Goal: Transaction & Acquisition: Download file/media

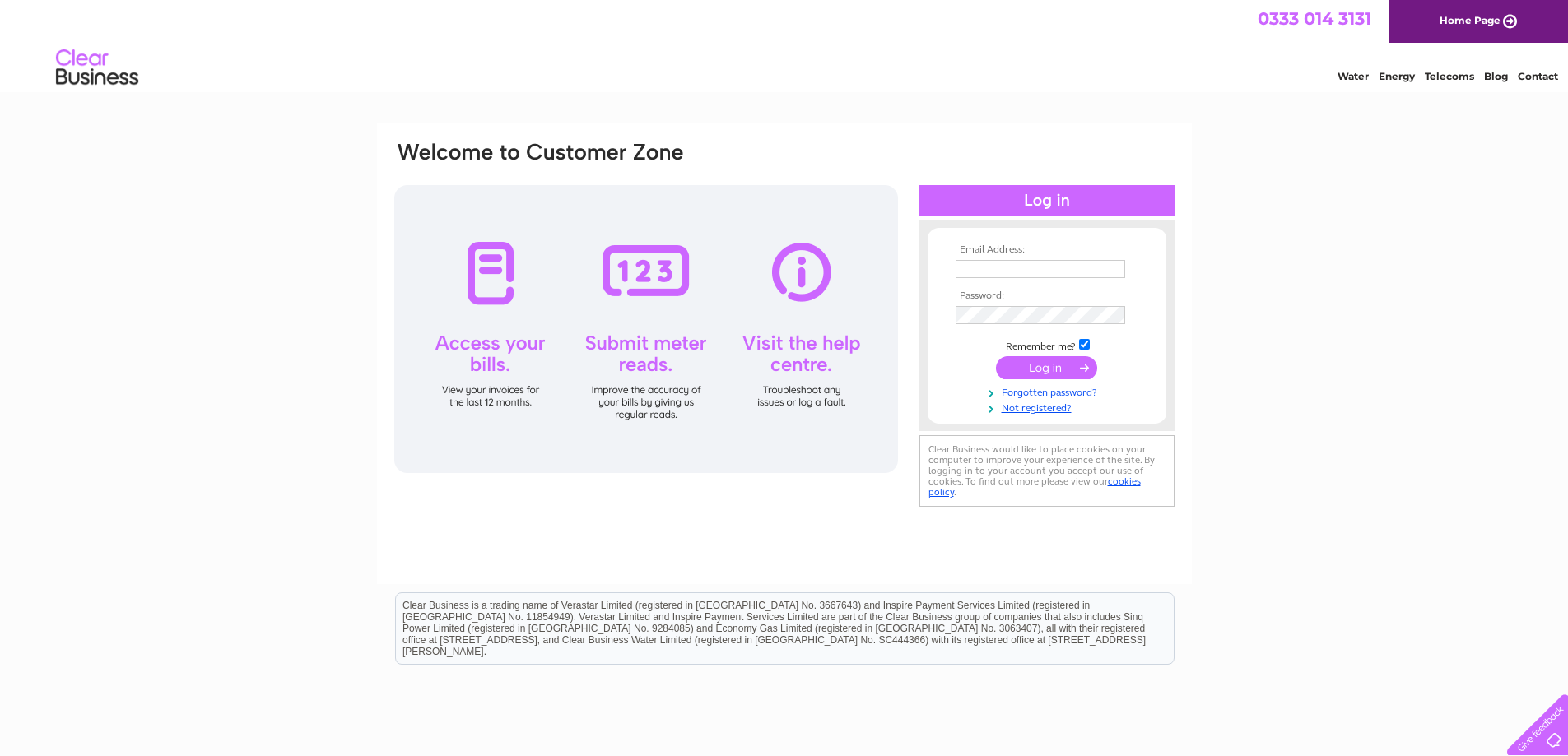
type input "[EMAIL_ADDRESS][DOMAIN_NAME]"
click at [1038, 368] on input "submit" at bounding box center [1045, 367] width 101 height 23
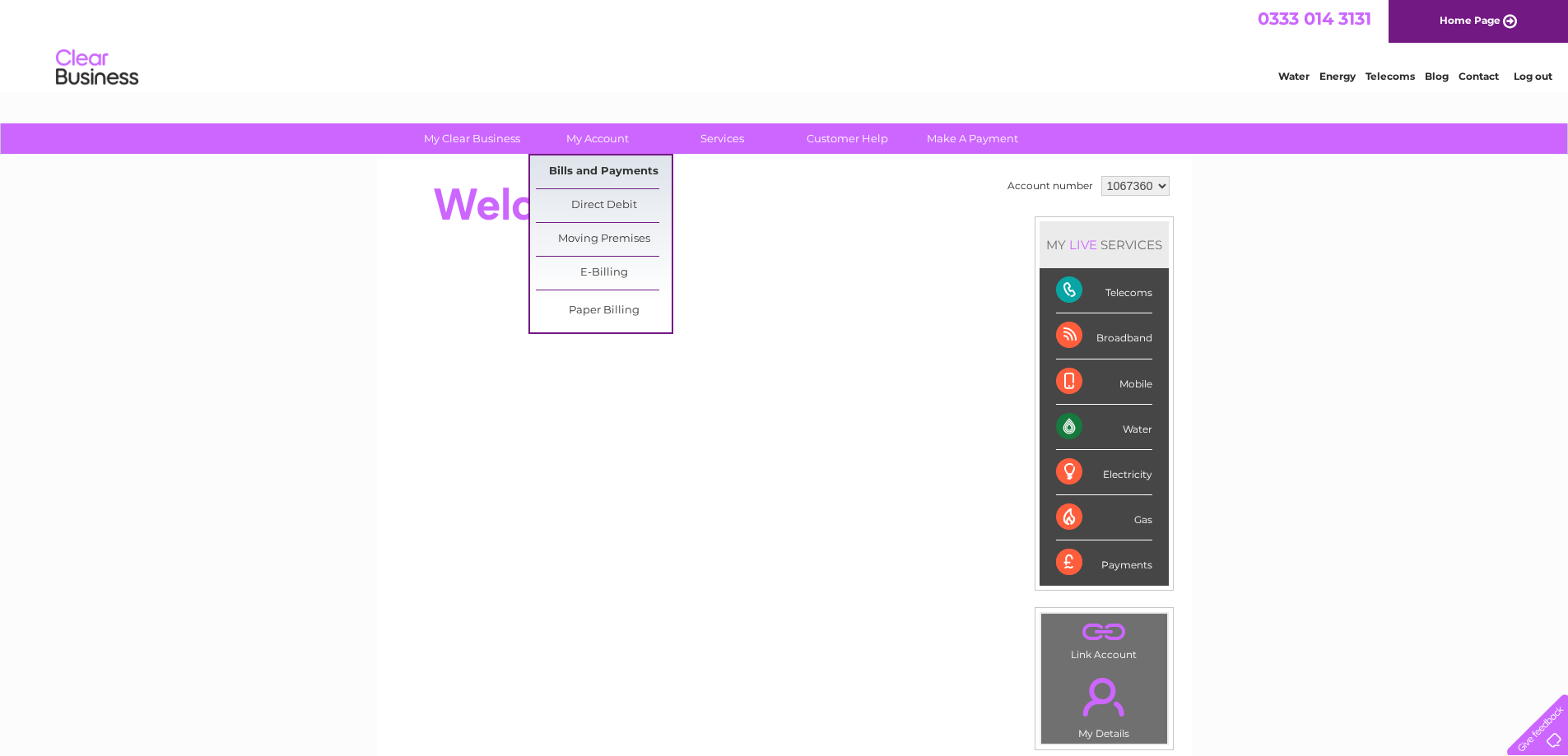
click at [600, 170] on link "Bills and Payments" at bounding box center [603, 172] width 135 height 33
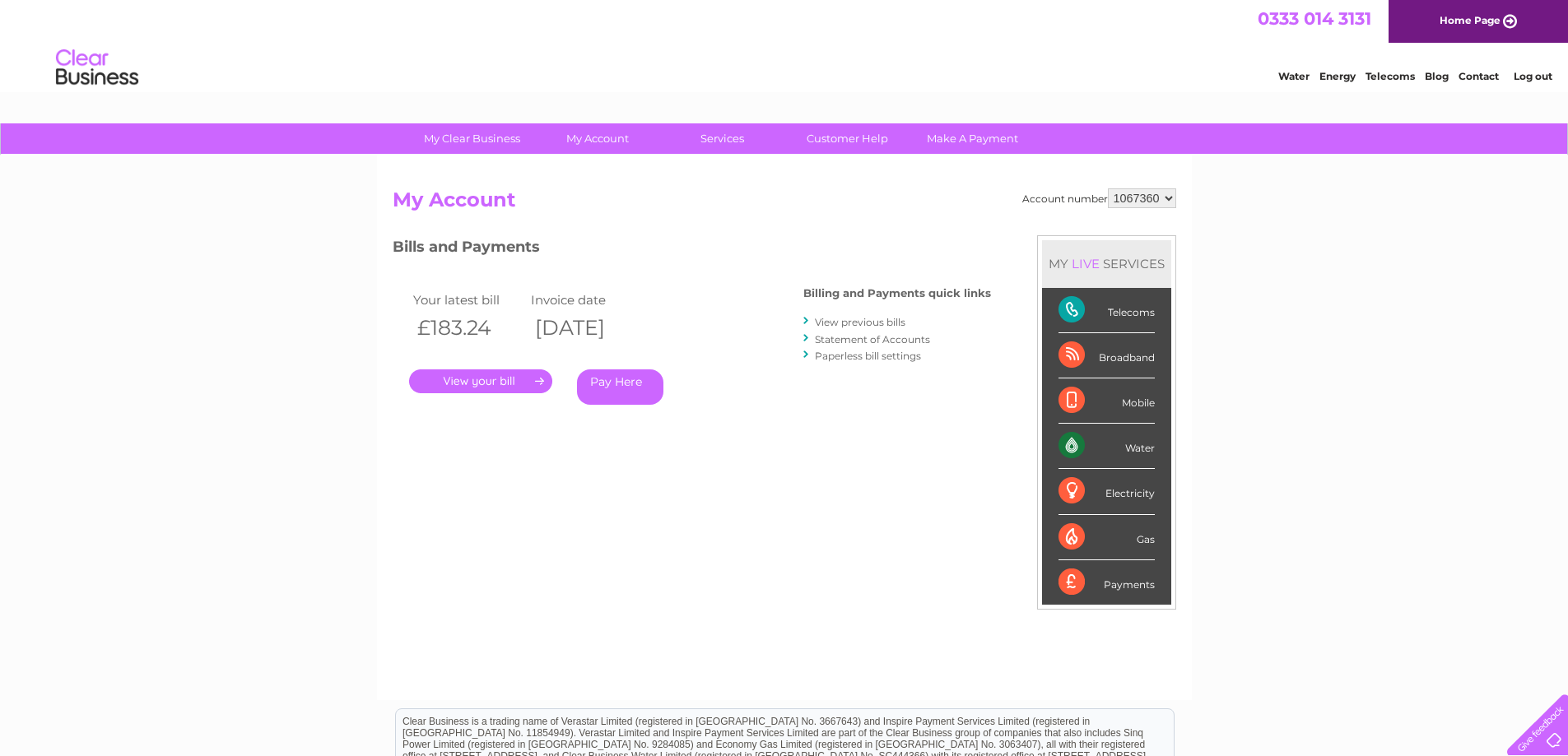
click at [859, 324] on link "View previous bills" at bounding box center [860, 322] width 91 height 12
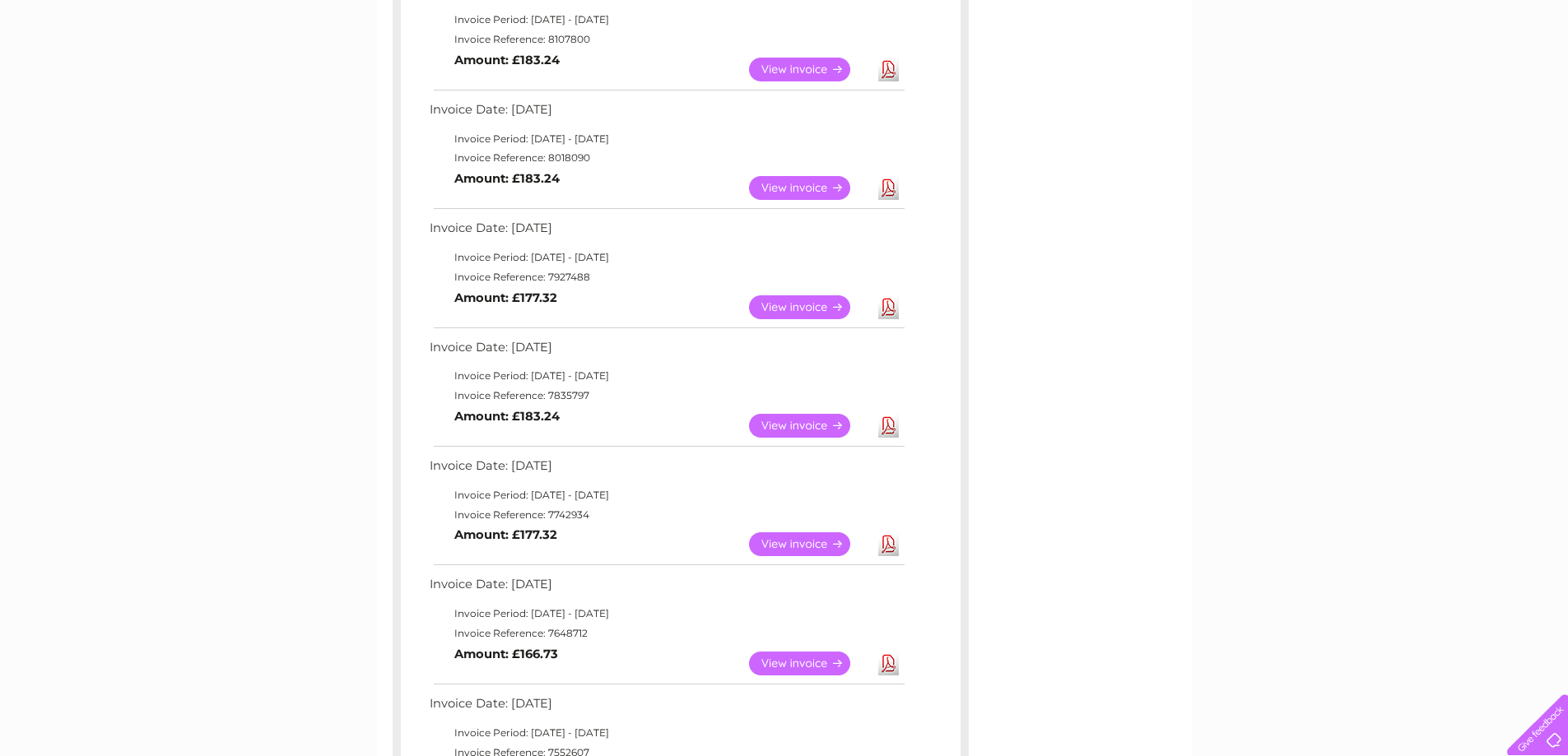
scroll to position [411, 0]
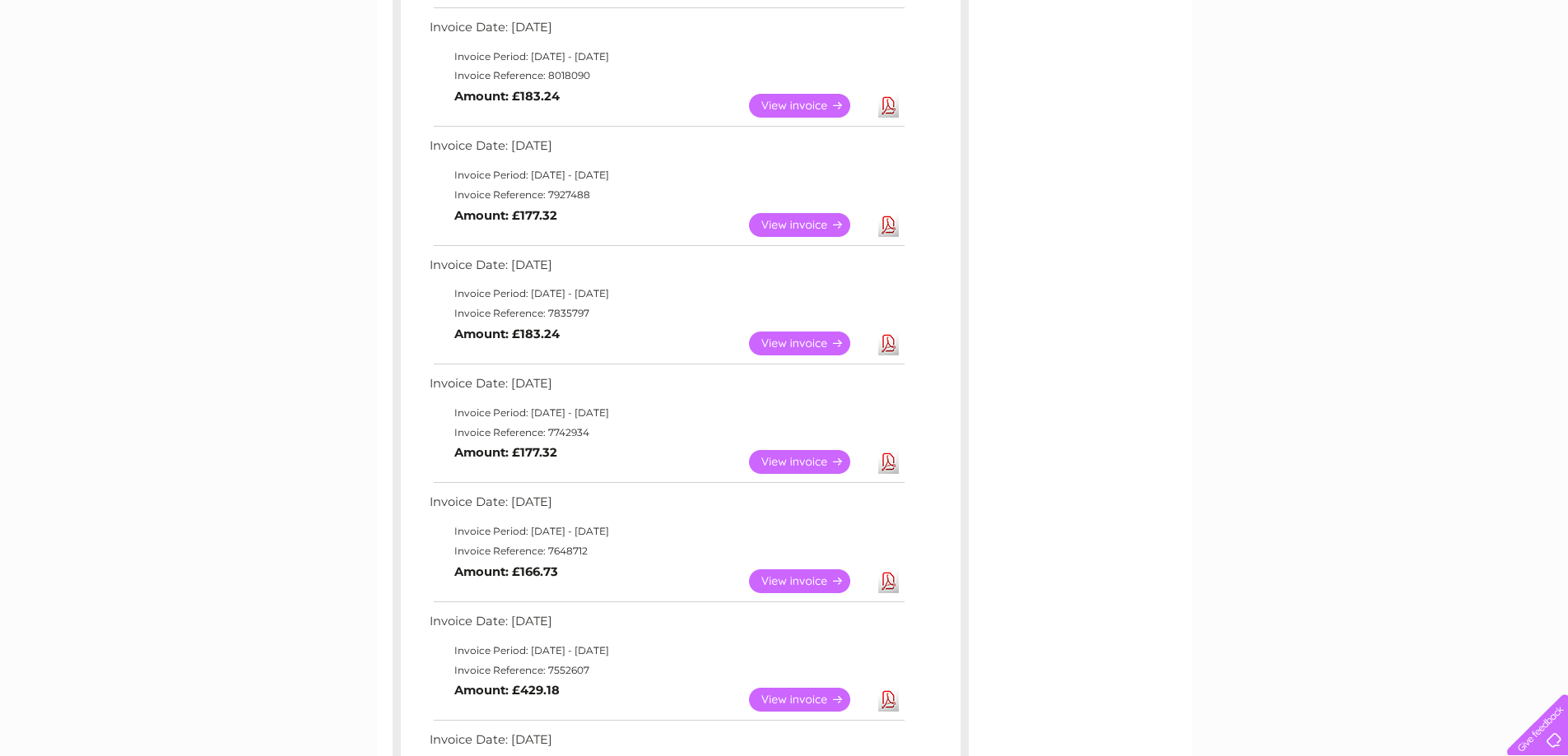
click at [889, 466] on link "Download" at bounding box center [888, 462] width 21 height 24
click at [888, 346] on link "Download" at bounding box center [888, 344] width 21 height 24
click at [889, 225] on link "Download" at bounding box center [888, 225] width 21 height 24
click at [887, 107] on link "Download" at bounding box center [888, 106] width 21 height 24
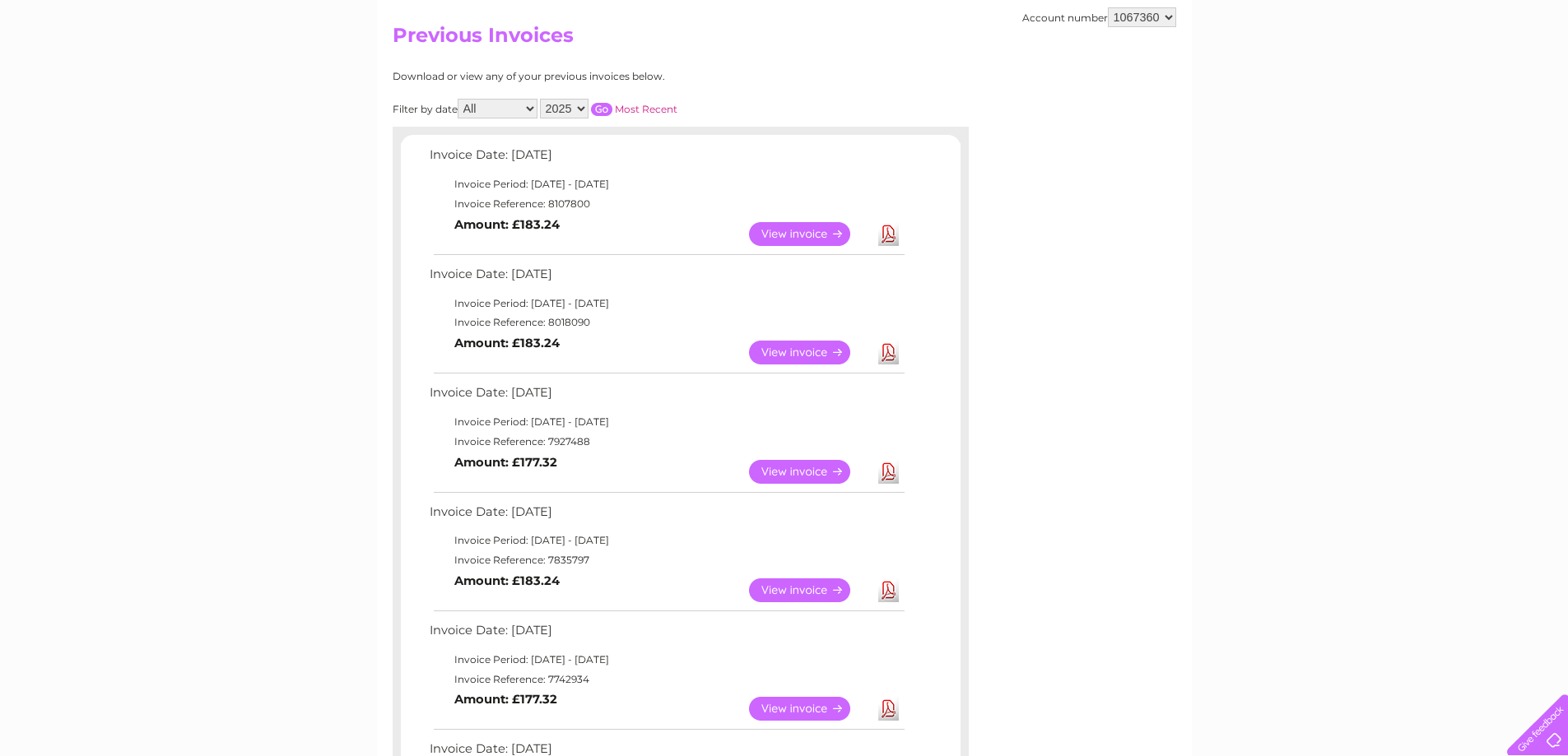
click at [885, 232] on link "Download" at bounding box center [888, 234] width 21 height 24
click at [1170, 15] on select "1067360 1067375 1067376" at bounding box center [1141, 17] width 68 height 20
select select "1067375"
click at [1107, 8] on select "1067360 1067375 1067376" at bounding box center [1141, 17] width 68 height 20
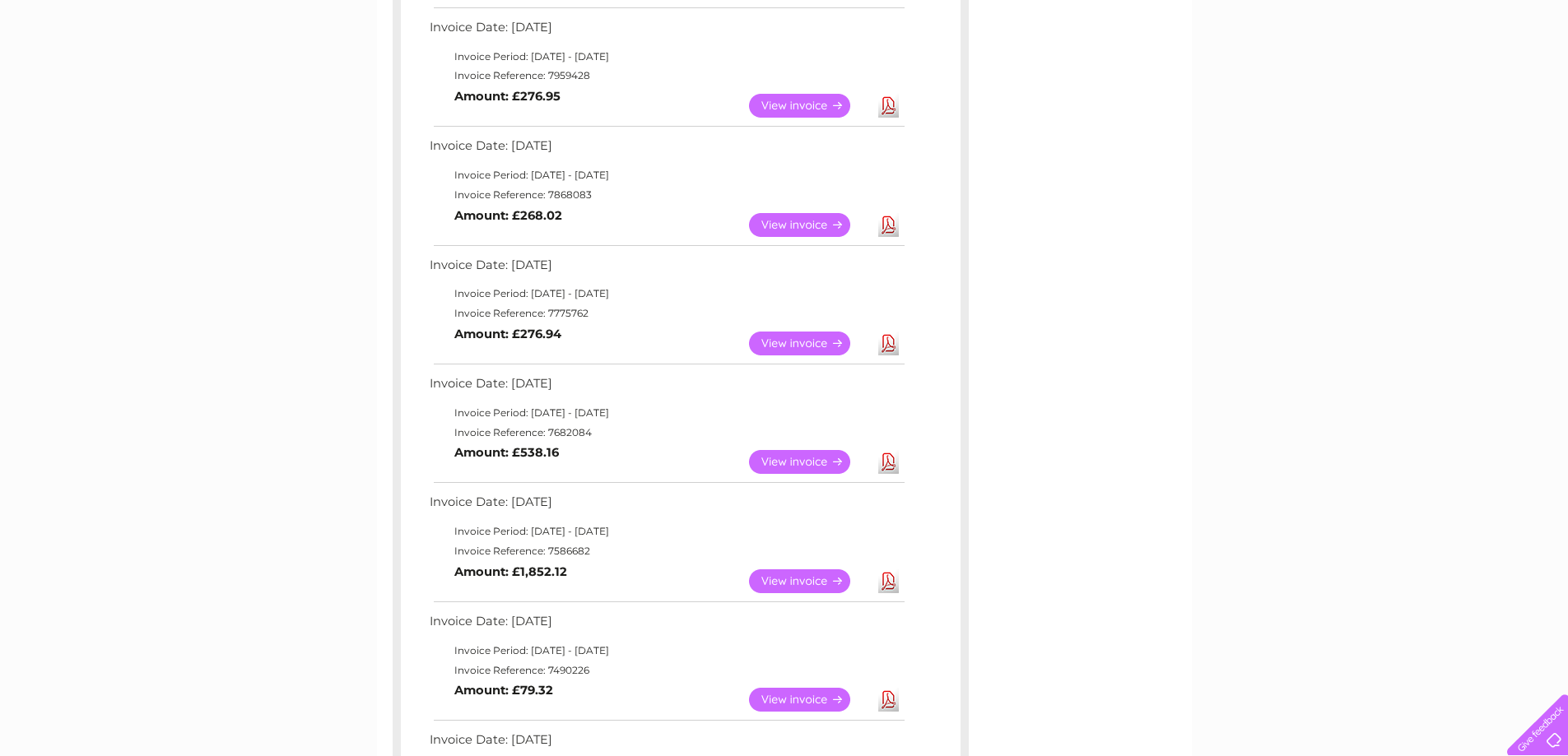
scroll to position [247, 0]
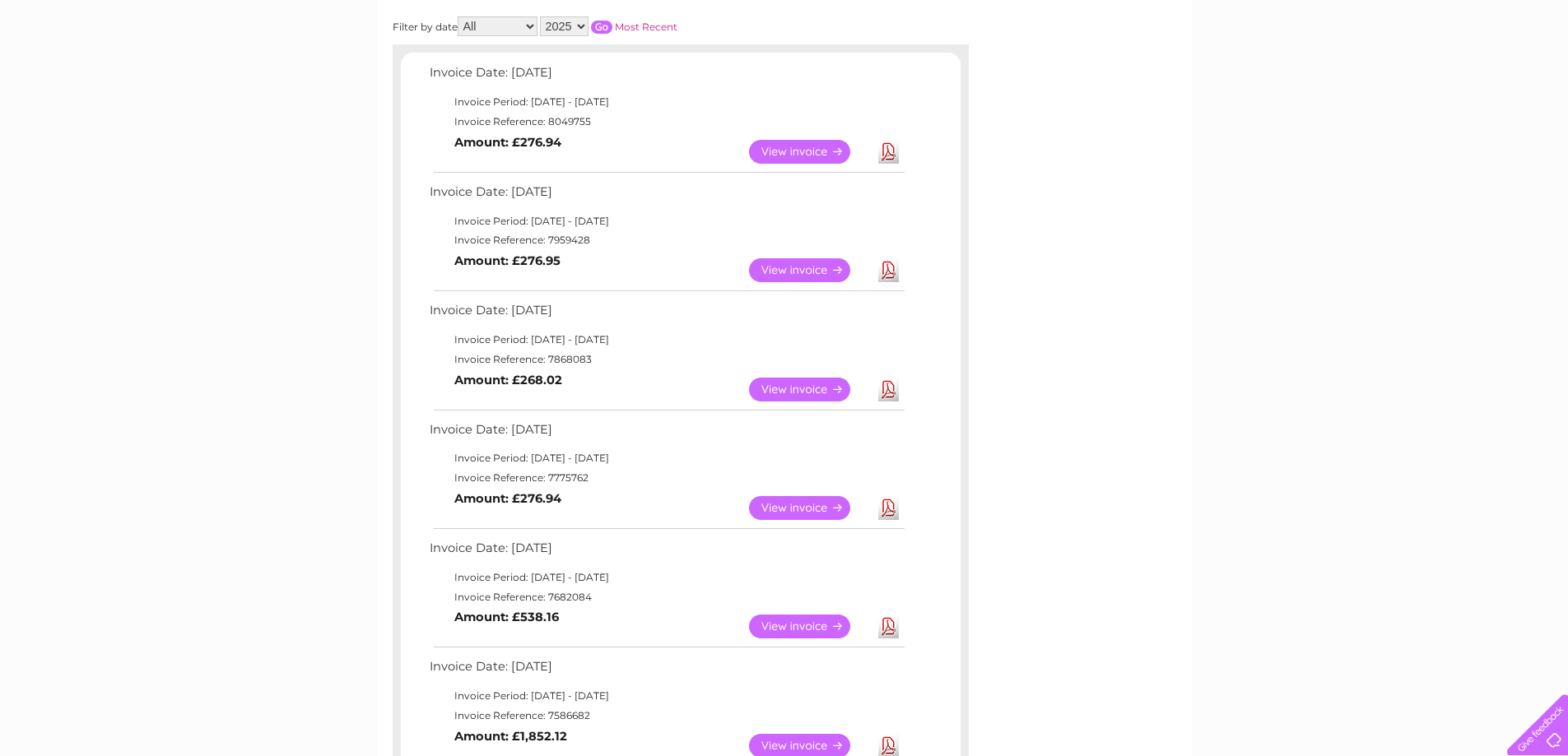
click at [880, 624] on link "Download" at bounding box center [888, 627] width 21 height 24
click at [891, 509] on link "Download" at bounding box center [888, 508] width 21 height 24
click at [894, 389] on link "Download" at bounding box center [888, 390] width 21 height 24
click at [889, 267] on link "Download" at bounding box center [888, 271] width 21 height 24
click at [894, 147] on link "Download" at bounding box center [888, 152] width 21 height 24
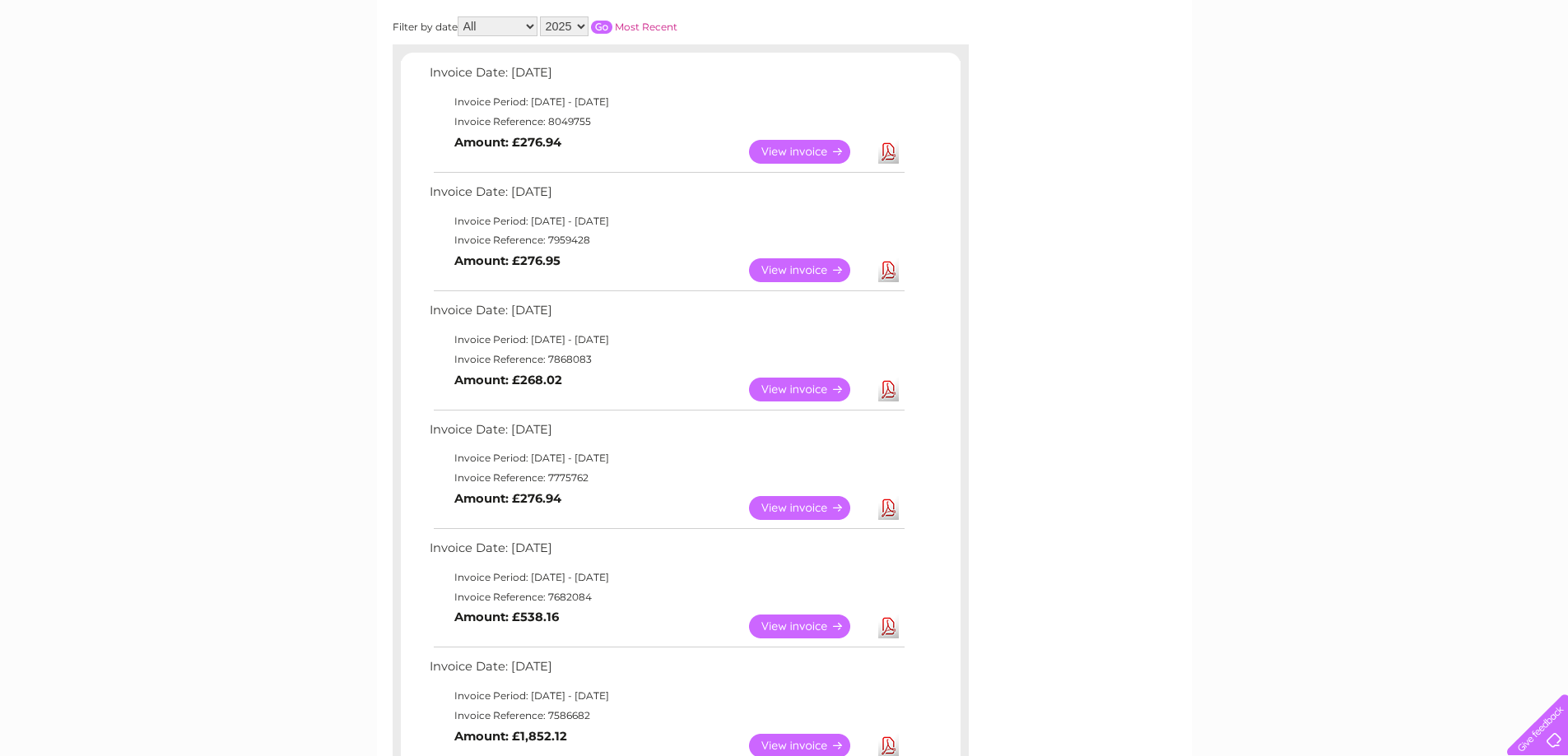
scroll to position [0, 0]
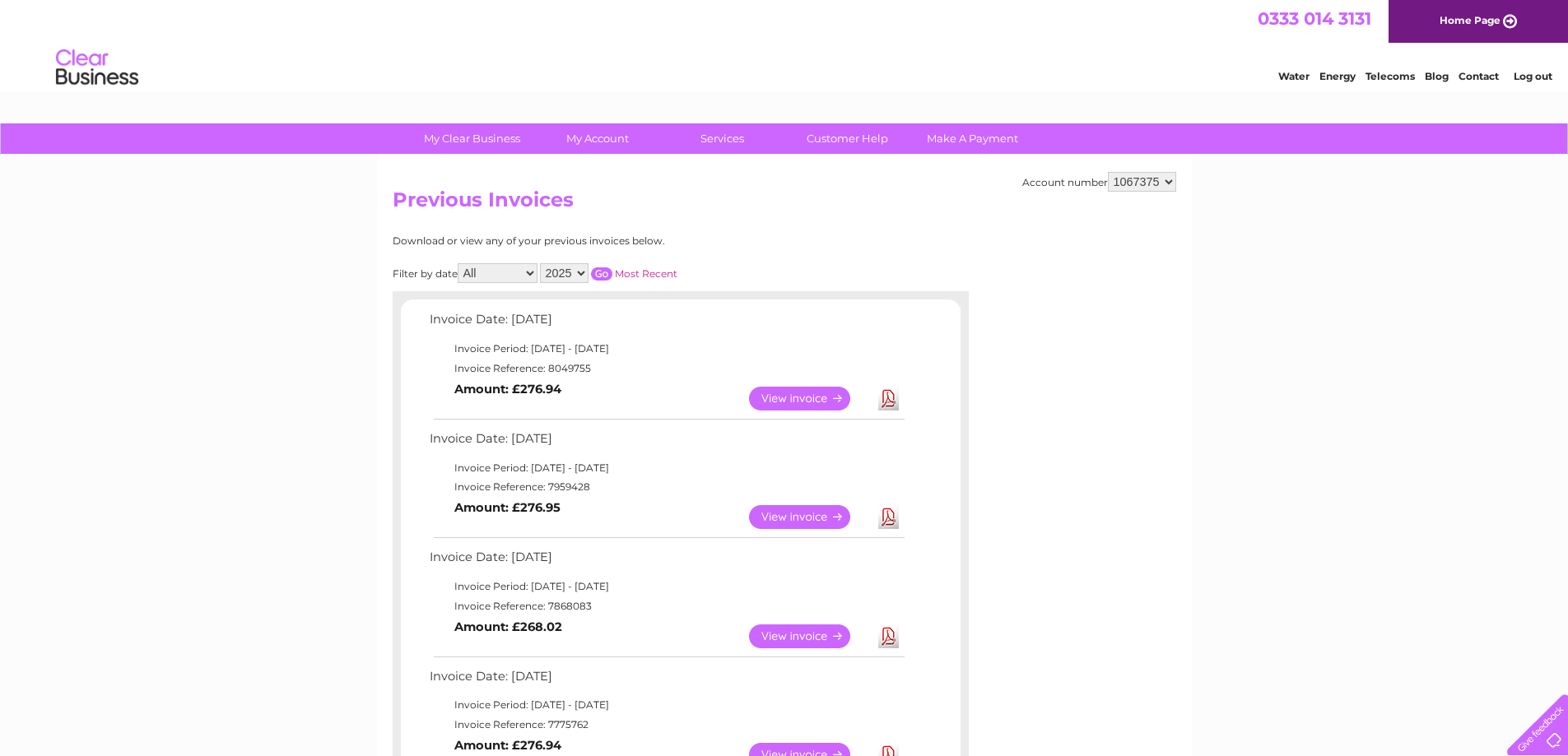
click at [1169, 184] on select "1067360 1067375 1067376" at bounding box center [1141, 181] width 68 height 20
select select "1067376"
click at [1107, 172] on select "1067360 1067375 1067376" at bounding box center [1141, 181] width 68 height 20
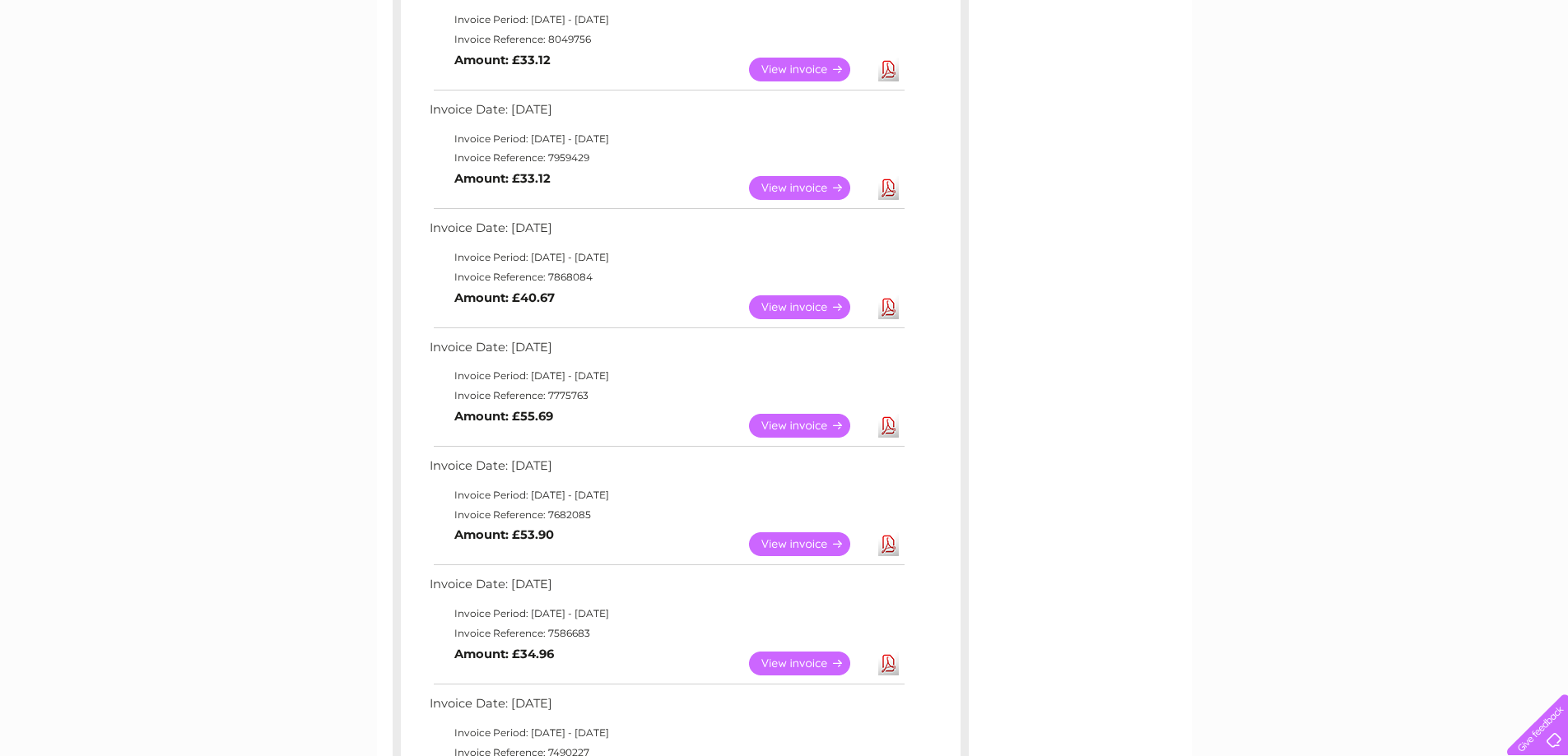
scroll to position [411, 0]
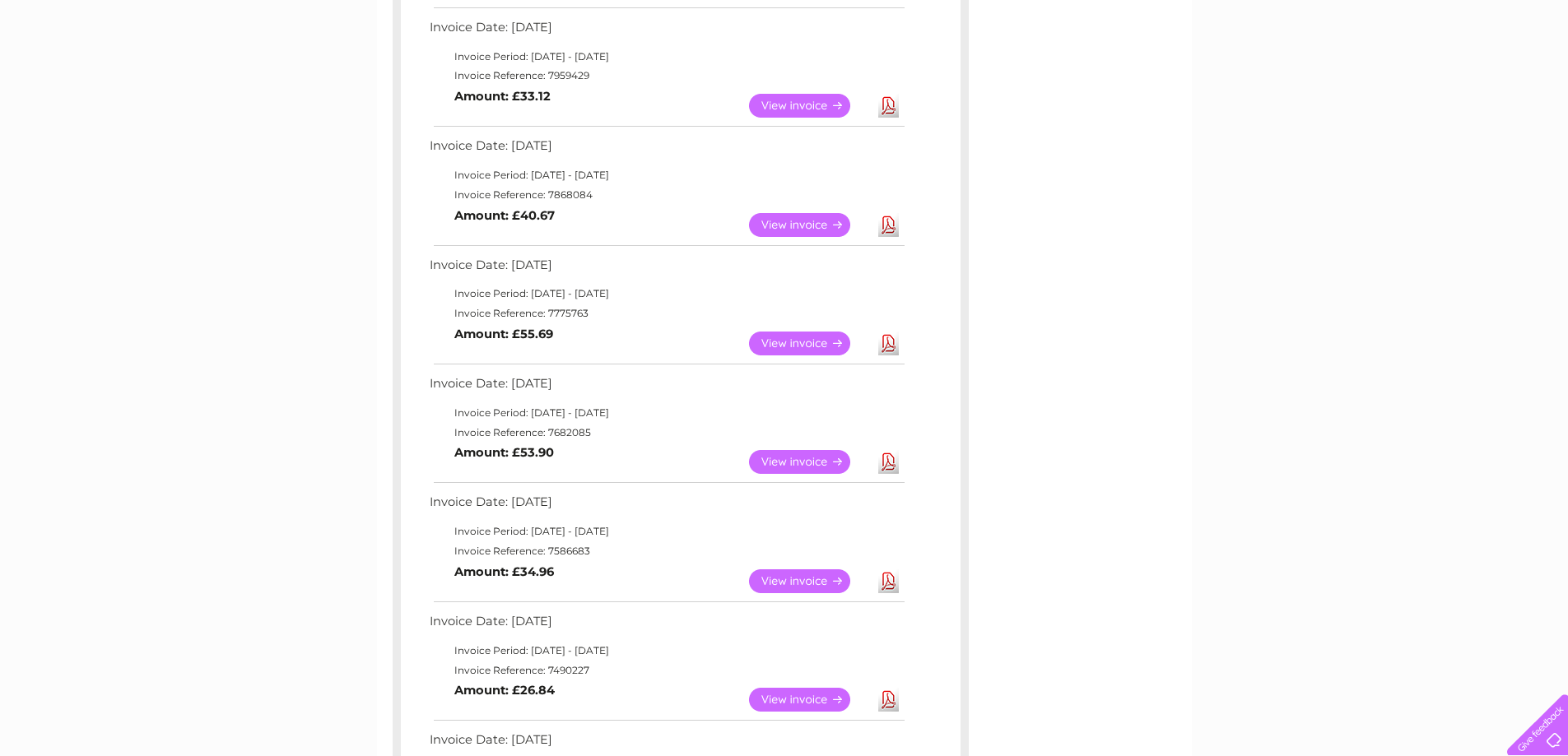
click at [887, 464] on link "Download" at bounding box center [888, 462] width 21 height 24
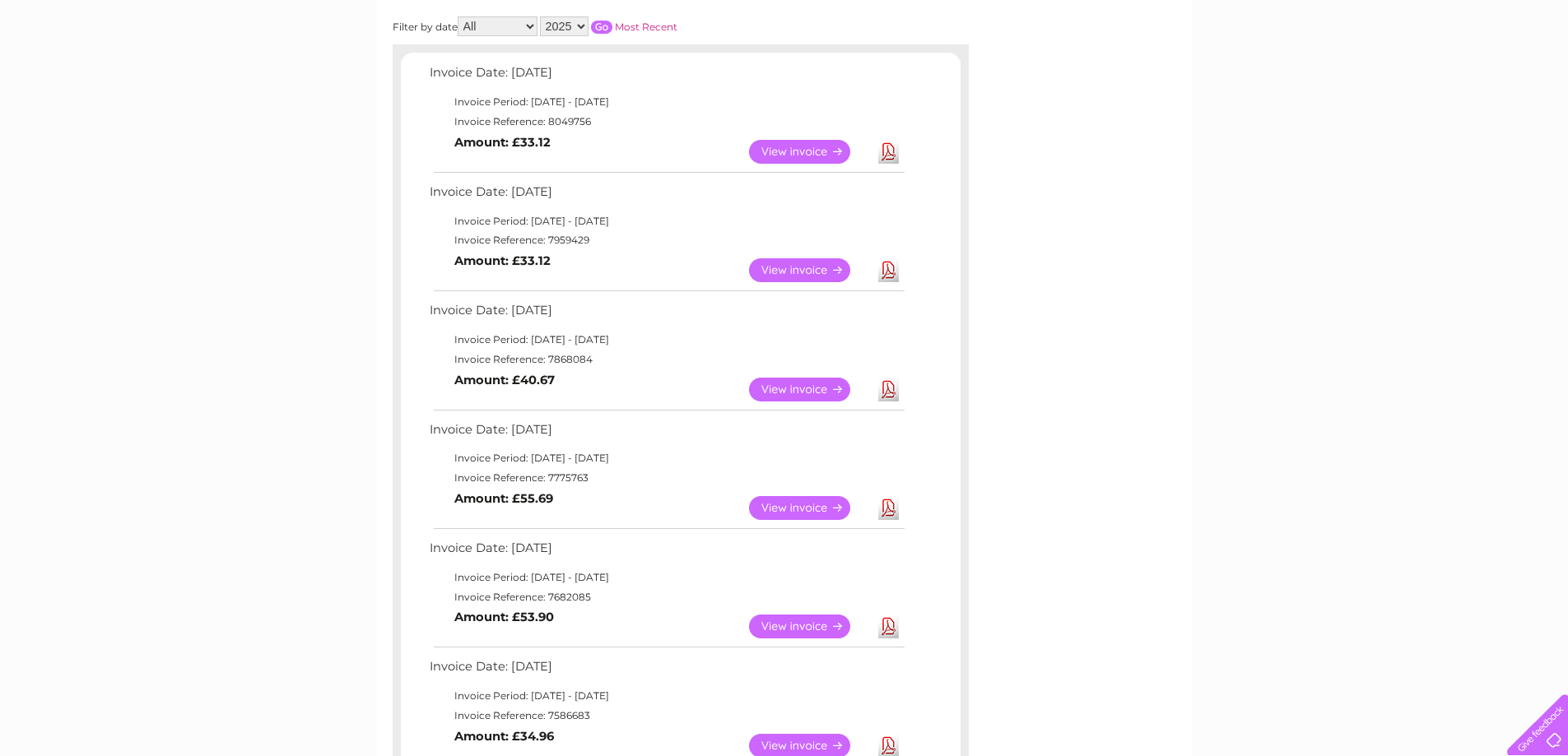
click at [890, 508] on link "Download" at bounding box center [888, 508] width 21 height 24
click at [888, 387] on link "Download" at bounding box center [888, 390] width 21 height 24
click at [894, 269] on link "Download" at bounding box center [888, 271] width 21 height 24
click at [891, 156] on link "Download" at bounding box center [888, 152] width 21 height 24
